Goal: Task Accomplishment & Management: Complete application form

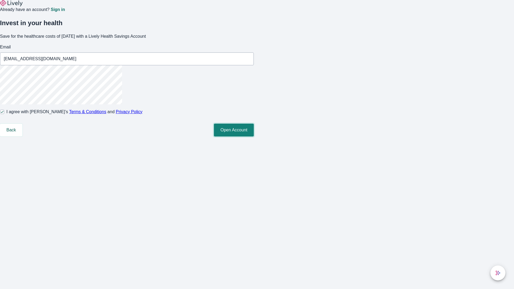
click at [254, 136] on button "Open Account" at bounding box center [234, 130] width 40 height 13
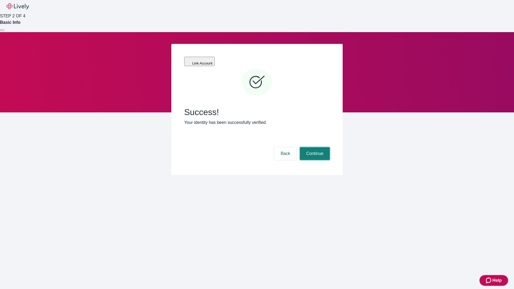
click at [314, 147] on button "Continue" at bounding box center [315, 153] width 30 height 13
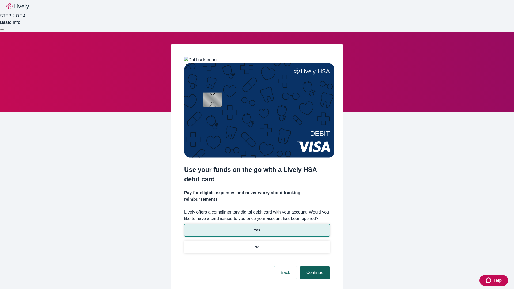
click at [256, 244] on p "No" at bounding box center [256, 247] width 5 height 6
click at [314, 266] on button "Continue" at bounding box center [315, 272] width 30 height 13
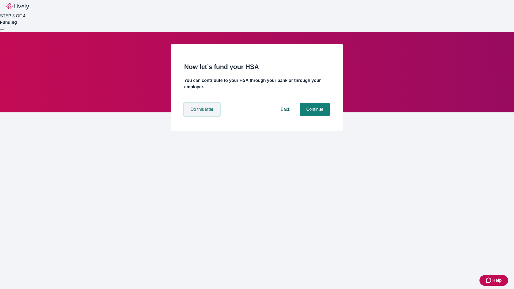
click at [202, 116] on button "Do this later" at bounding box center [202, 109] width 36 height 13
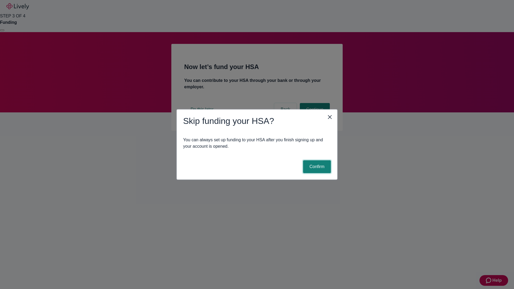
click at [316, 167] on button "Confirm" at bounding box center [317, 166] width 28 height 13
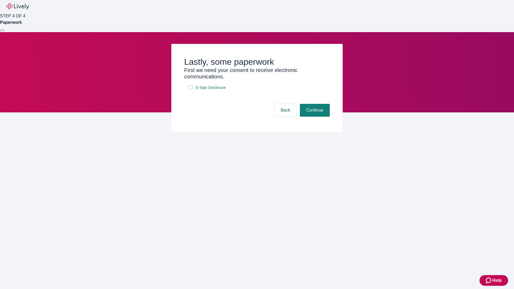
click at [190, 90] on input "E-Sign Disclosure" at bounding box center [190, 87] width 4 height 4
checkbox input "true"
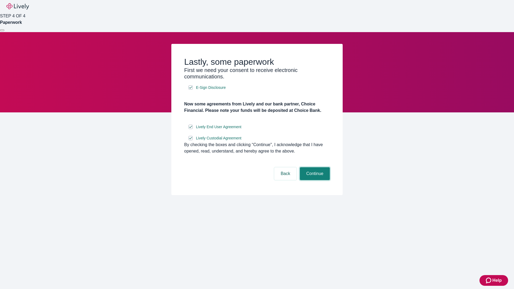
click at [314, 180] on button "Continue" at bounding box center [315, 173] width 30 height 13
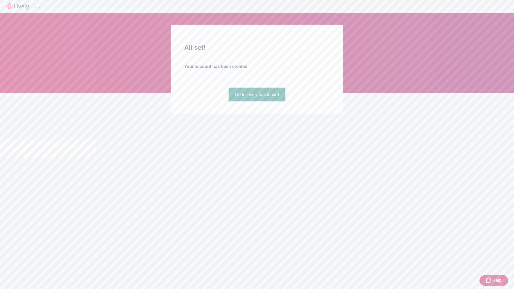
click at [256, 101] on link "Go to Lively dashboard" at bounding box center [256, 94] width 57 height 13
